Goal: Find specific page/section: Find specific page/section

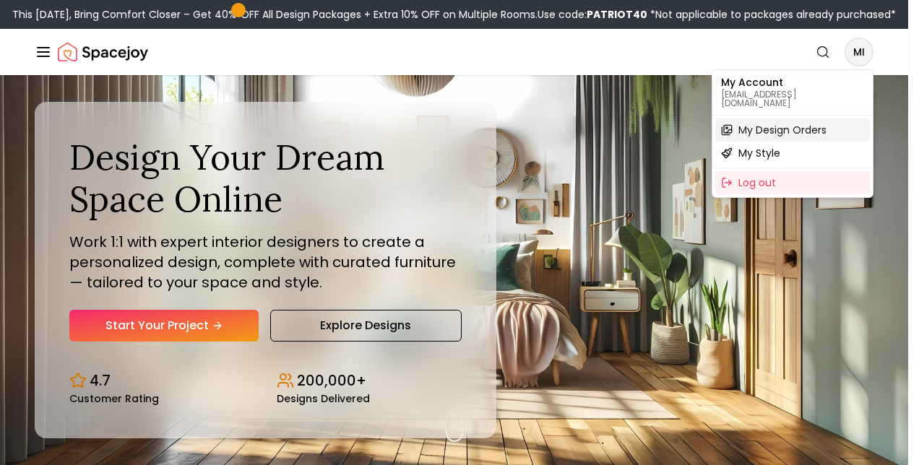
click at [785, 124] on span "My Design Orders" at bounding box center [782, 130] width 88 height 14
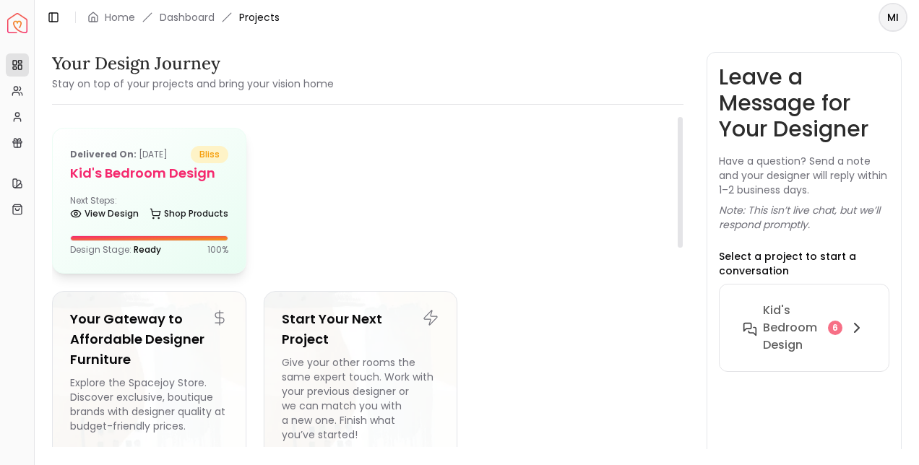
click at [149, 187] on div "Delivered on: [DATE] bliss Kid's Bedroom Design Next Steps: View Design Shop Pr…" at bounding box center [149, 201] width 193 height 145
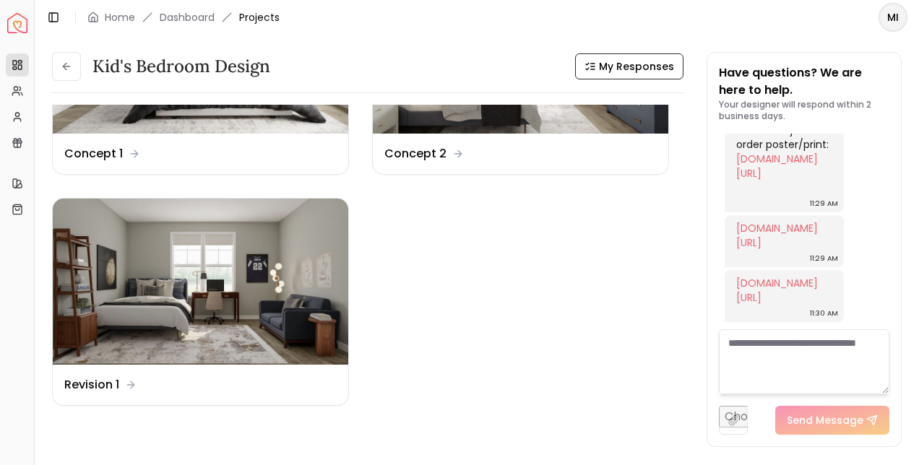
scroll to position [153, 0]
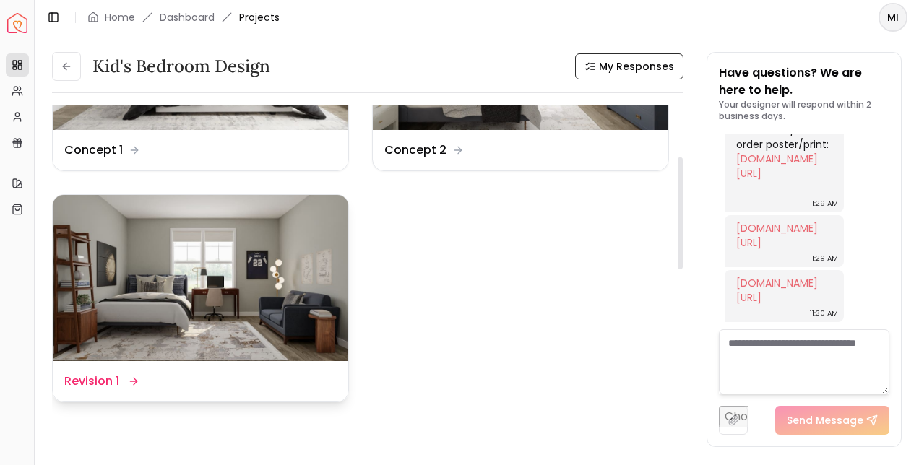
click at [197, 321] on img at bounding box center [201, 278] width 296 height 166
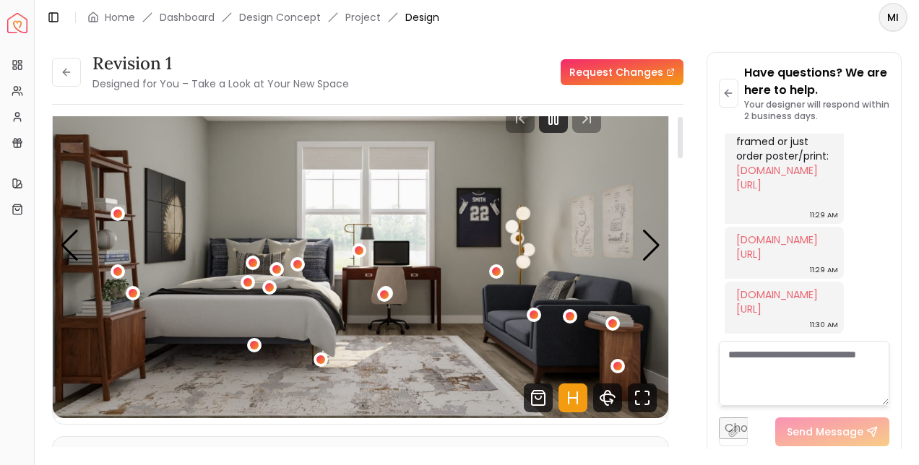
scroll to position [61, 0]
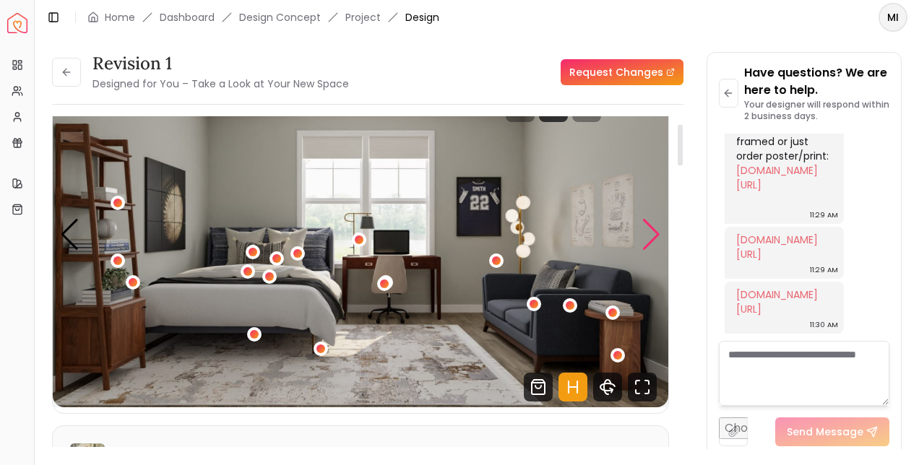
click at [660, 236] on div "Next slide" at bounding box center [652, 235] width 20 height 32
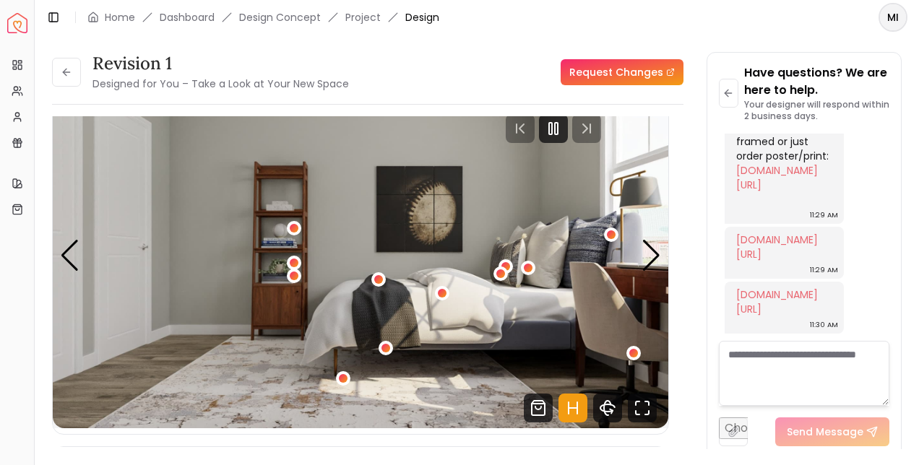
scroll to position [0, 0]
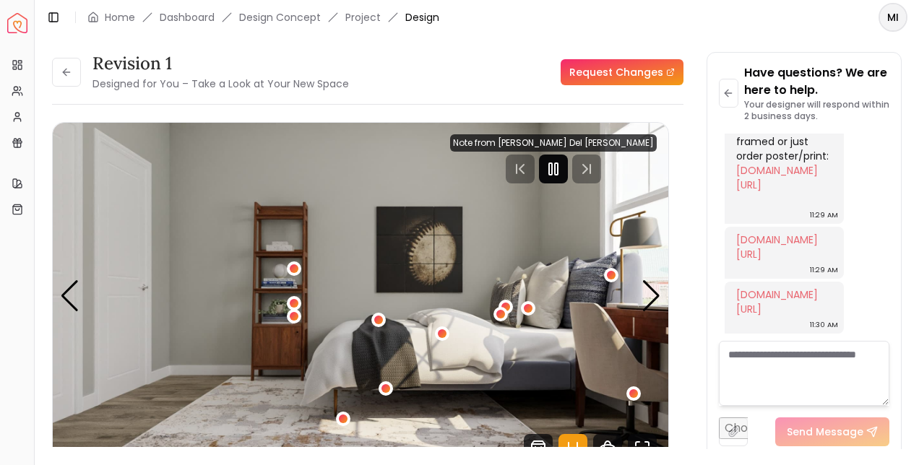
click at [558, 174] on rect "Pause" at bounding box center [556, 169] width 3 height 12
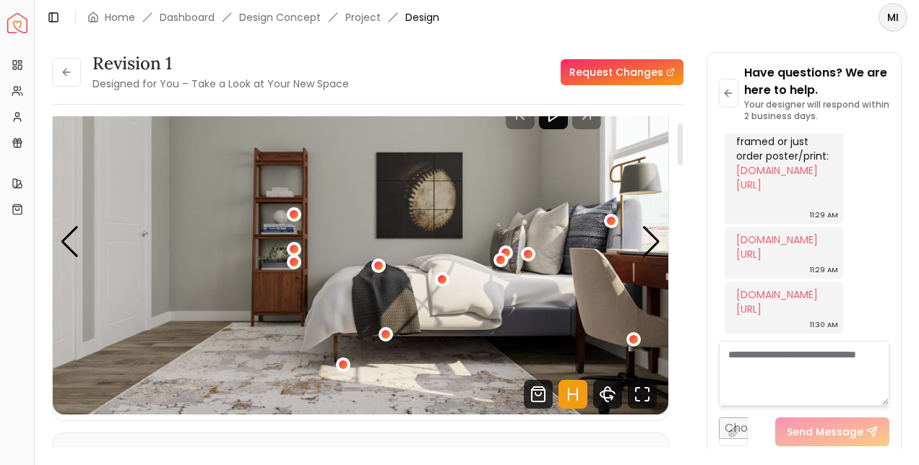
scroll to position [53, 0]
click at [653, 249] on div "Next slide" at bounding box center [652, 243] width 20 height 32
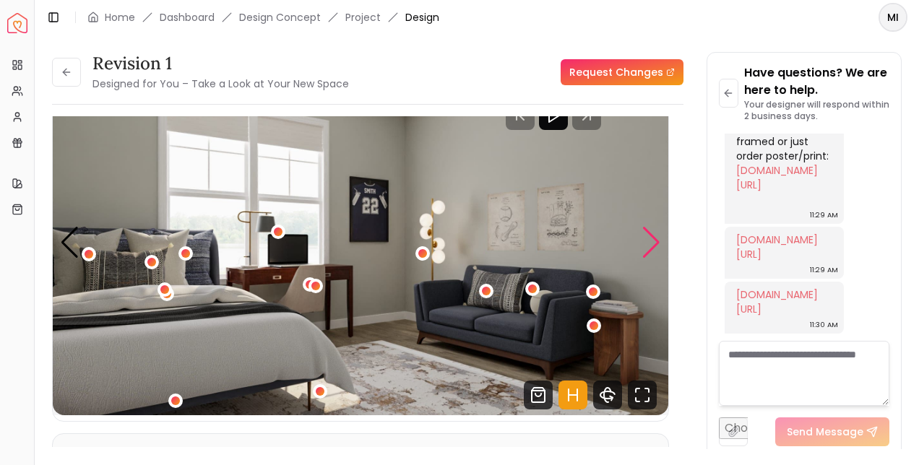
click at [278, 232] on div "3 / 4" at bounding box center [278, 232] width 9 height 9
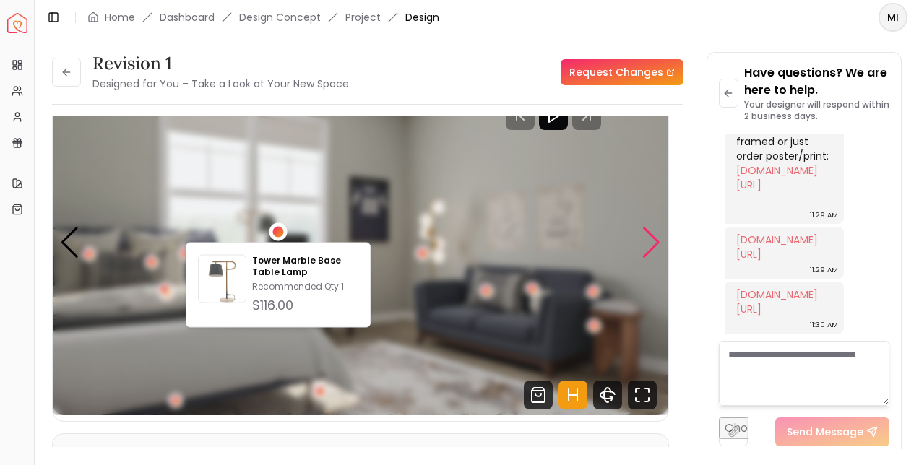
click at [371, 371] on img "3 / 4" at bounding box center [361, 242] width 616 height 346
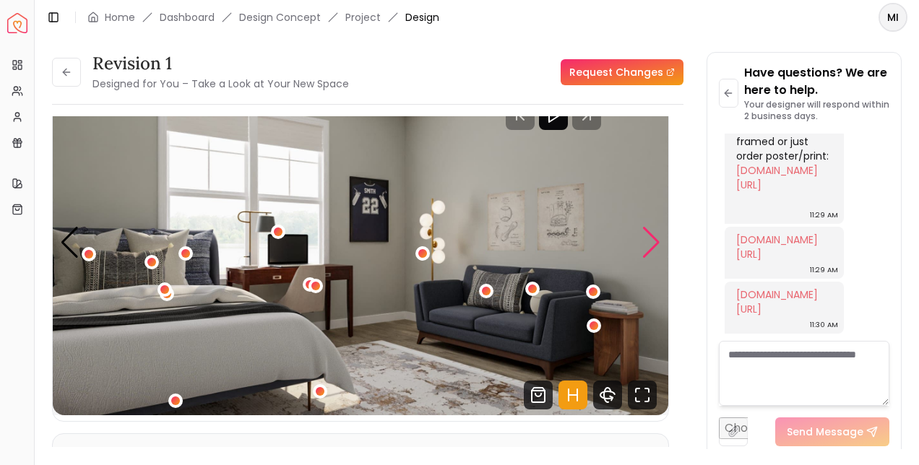
click at [423, 253] on div "3 / 4" at bounding box center [422, 253] width 9 height 9
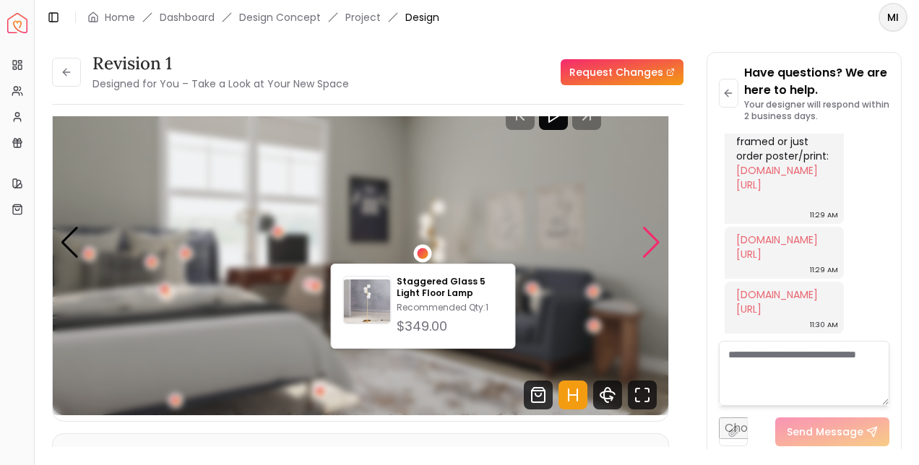
click at [564, 222] on img "3 / 4" at bounding box center [361, 242] width 616 height 346
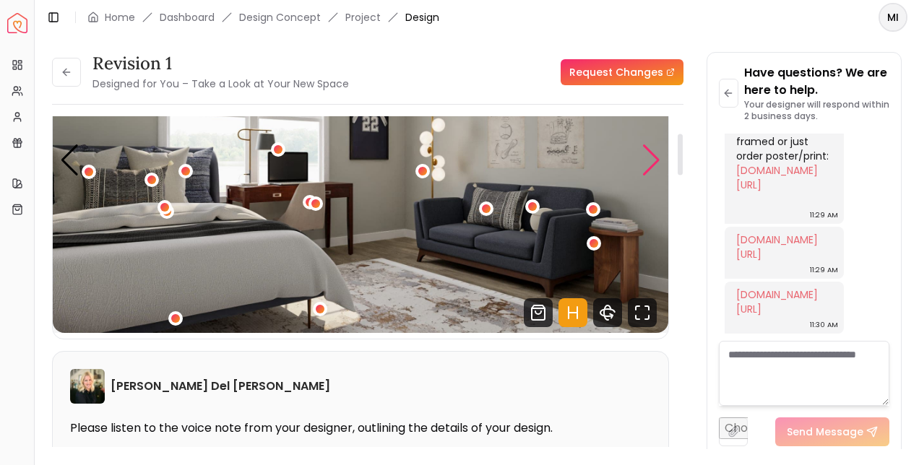
scroll to position [137, 0]
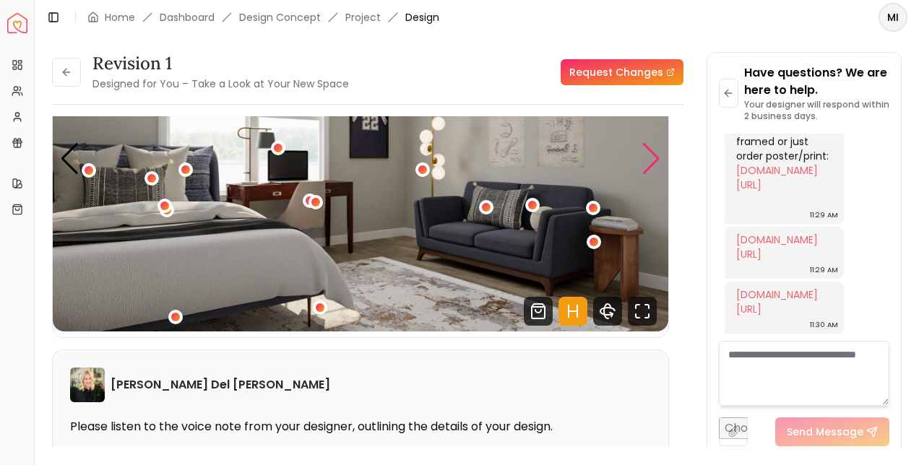
click at [598, 242] on div "3 / 4" at bounding box center [594, 242] width 14 height 14
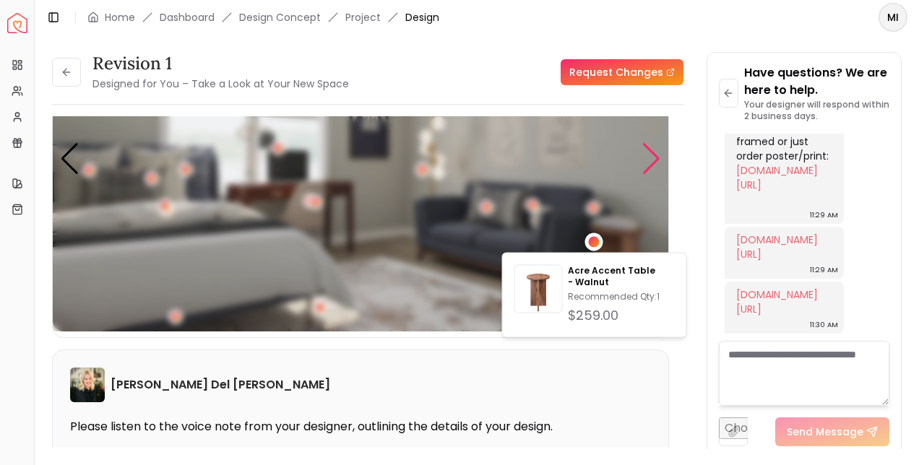
click at [599, 242] on div "3 / 4" at bounding box center [594, 241] width 11 height 11
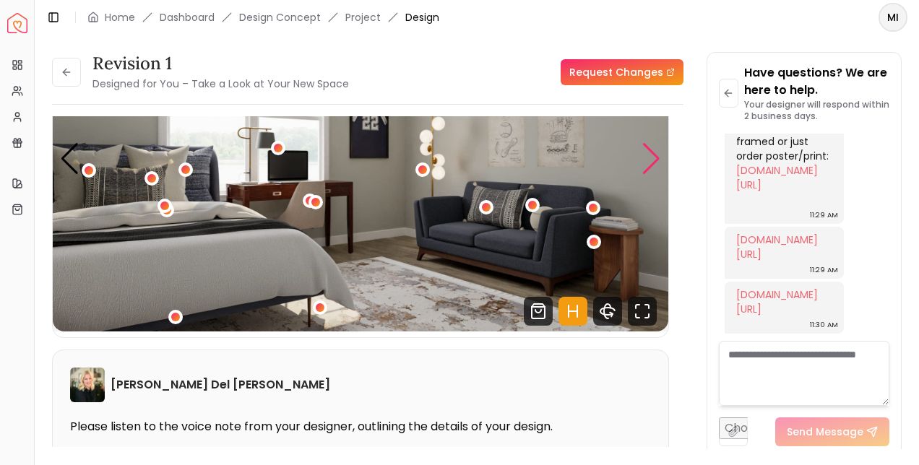
click at [164, 206] on div "3 / 4" at bounding box center [164, 206] width 9 height 9
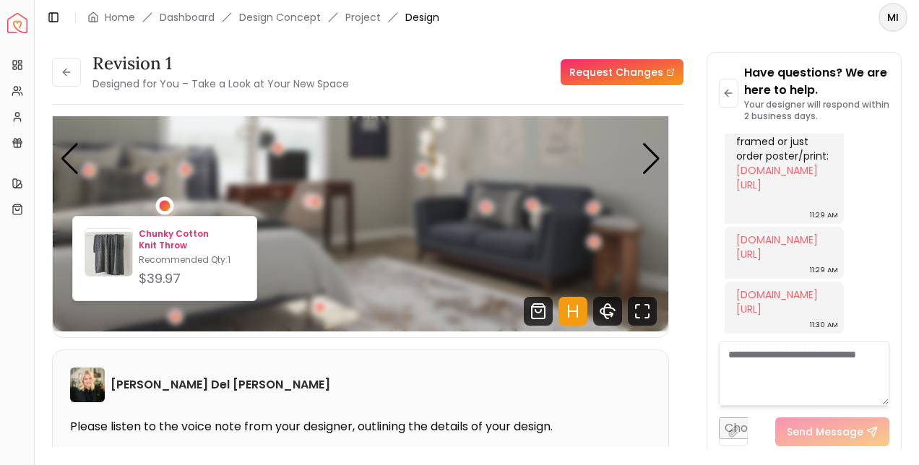
click at [191, 251] on p "Chunky Cotton Knit Throw" at bounding box center [192, 239] width 106 height 23
click at [399, 270] on img "3 / 4" at bounding box center [361, 159] width 616 height 346
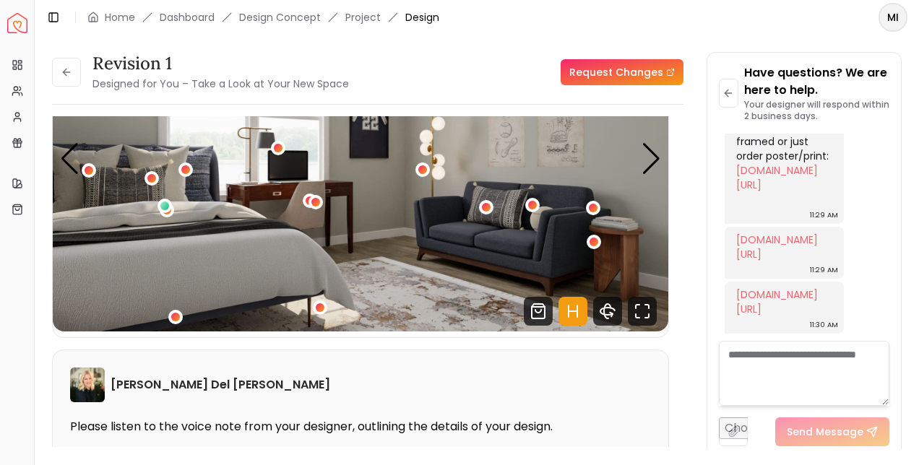
click at [178, 317] on div "3 / 4" at bounding box center [175, 317] width 9 height 9
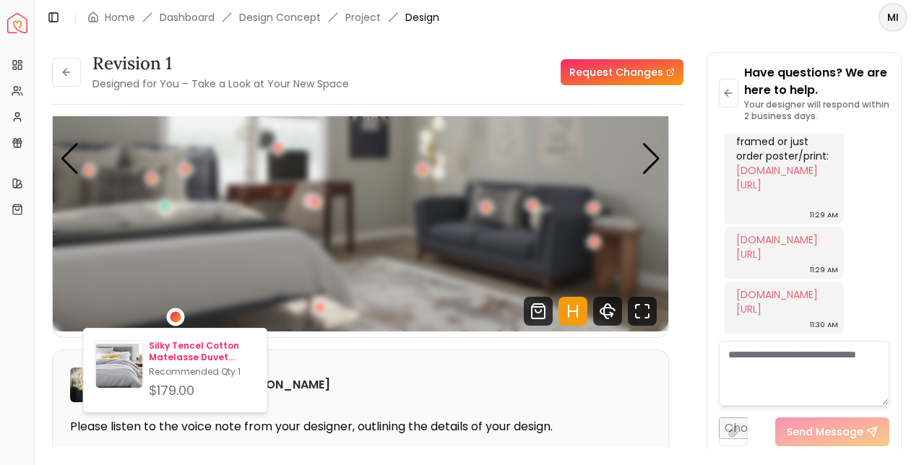
click at [215, 358] on p "Silky Tencel Cotton Matelasse Duvet Cover Queen" at bounding box center [202, 351] width 106 height 23
click at [518, 269] on img "3 / 4" at bounding box center [361, 159] width 616 height 346
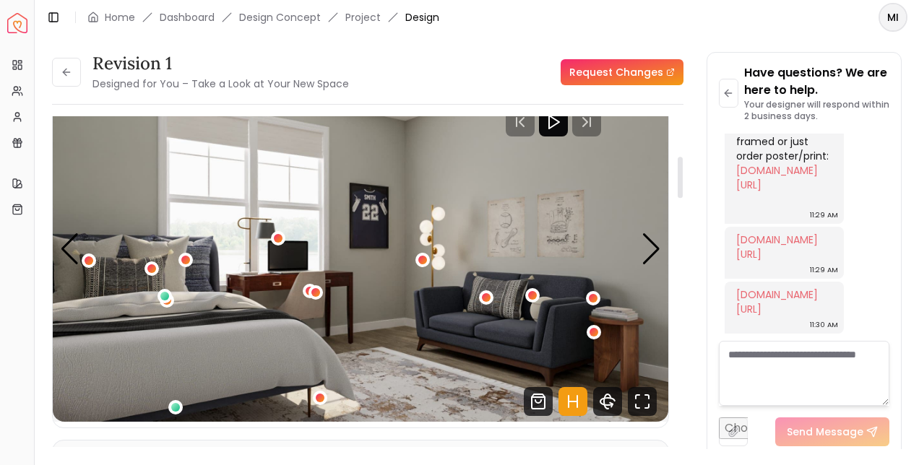
scroll to position [0, 0]
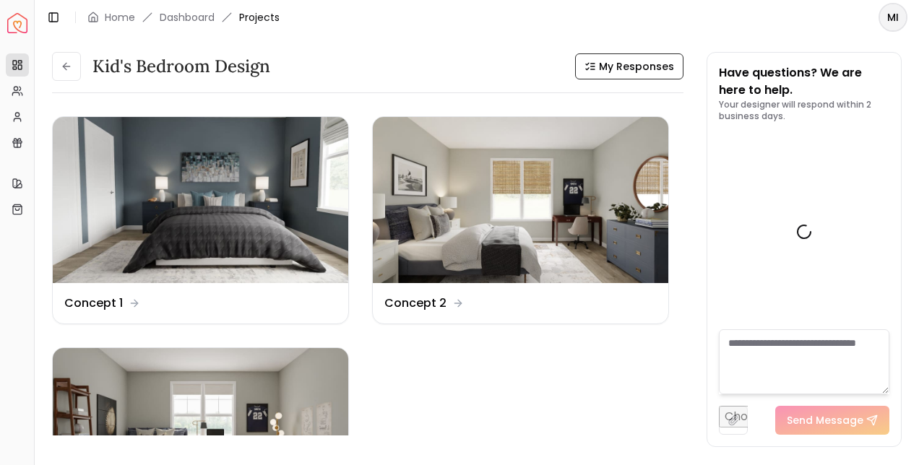
scroll to position [1937, 0]
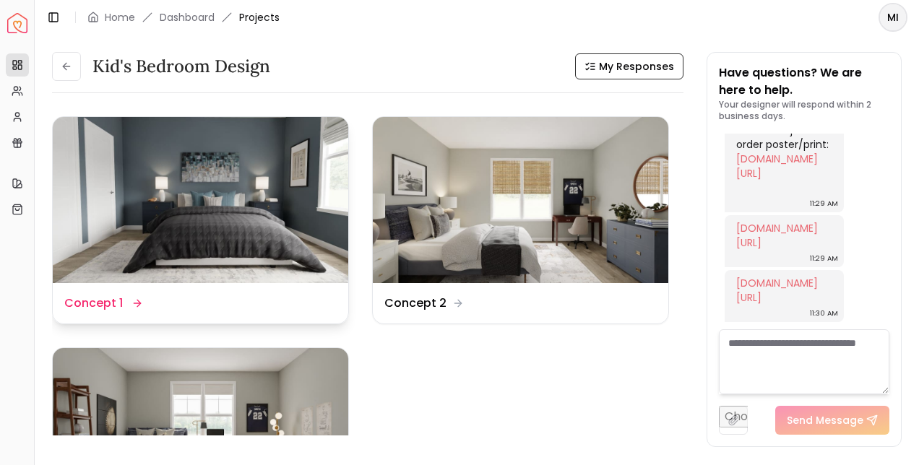
click at [253, 253] on img at bounding box center [201, 200] width 296 height 166
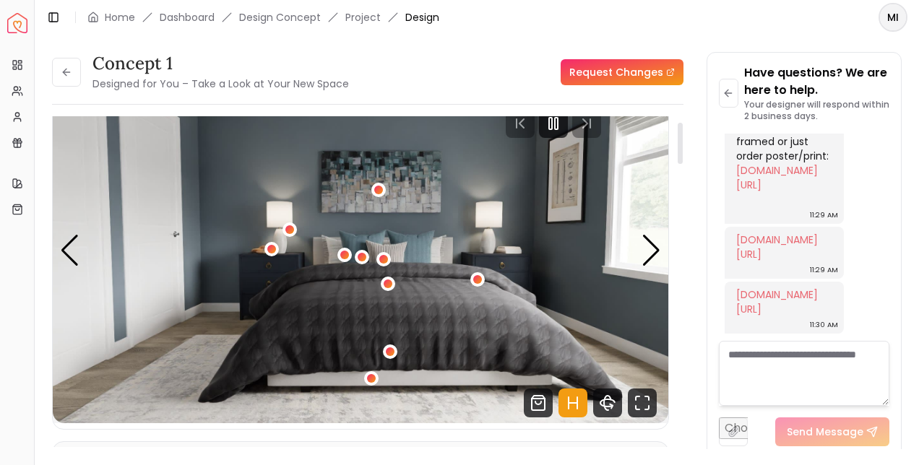
scroll to position [46, 0]
click at [562, 124] on icon "Pause" at bounding box center [553, 122] width 17 height 17
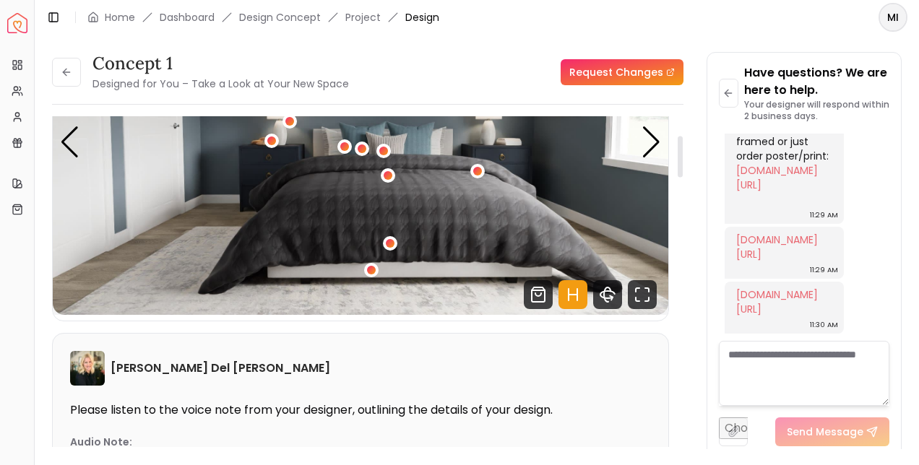
scroll to position [155, 0]
click at [369, 270] on div "1 / 4" at bounding box center [371, 269] width 9 height 9
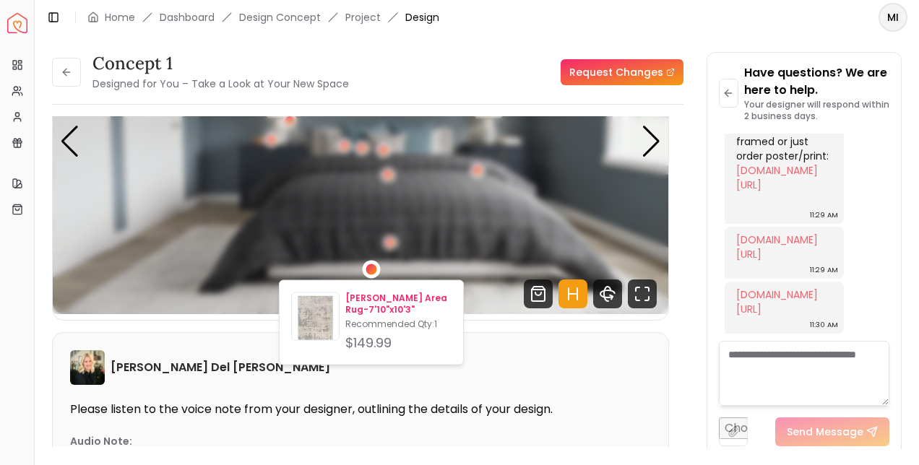
click at [411, 327] on p "Recommended Qty: 1" at bounding box center [398, 325] width 106 height 12
